Goal: Task Accomplishment & Management: Use online tool/utility

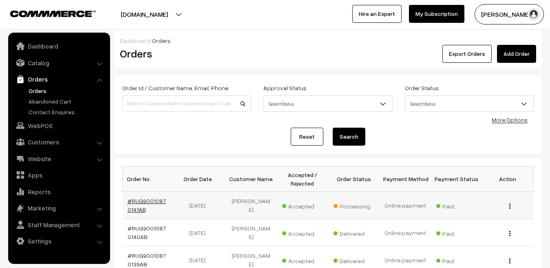
click at [152, 203] on link "#RUG90010870141AB" at bounding box center [147, 204] width 38 height 15
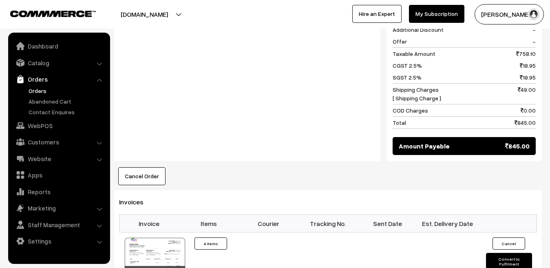
scroll to position [412, 0]
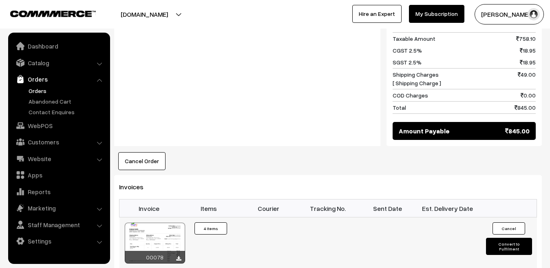
click at [521, 238] on button "Convert to Fulfilment" at bounding box center [509, 246] width 46 height 17
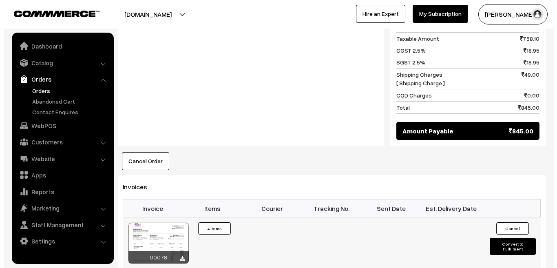
scroll to position [413, 0]
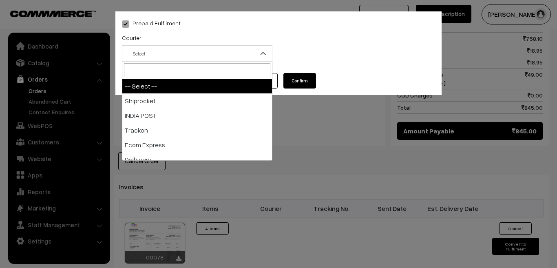
click at [217, 55] on span "-- Select --" at bounding box center [197, 53] width 150 height 14
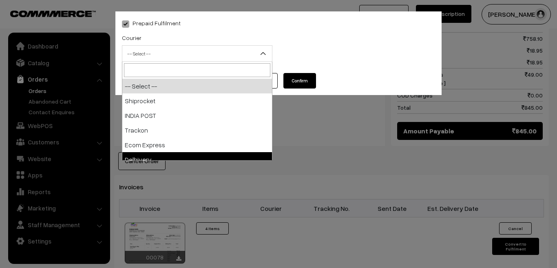
select select "5"
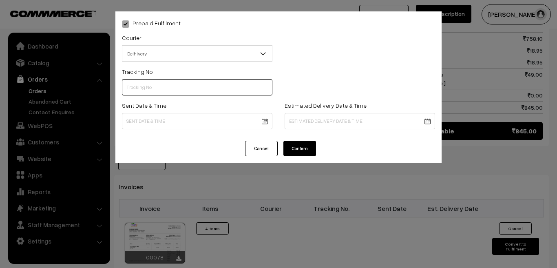
click at [171, 86] on input "text" at bounding box center [197, 87] width 150 height 16
paste input "17079313904294"
type input "17079313904294"
click at [166, 118] on body "Thank you for showing interest. Our team will call you shortly. Close rughjifar…" at bounding box center [278, 38] width 557 height 903
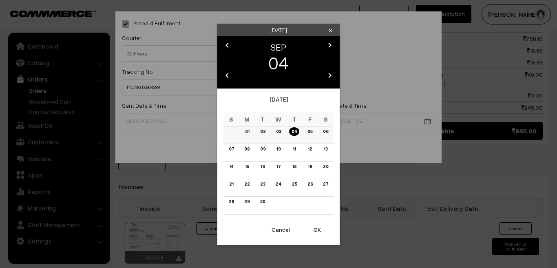
click at [279, 130] on link "03" at bounding box center [279, 131] width 10 height 9
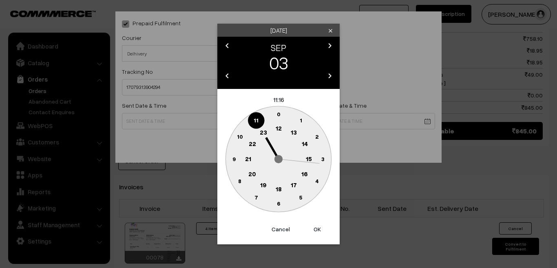
click at [265, 184] on text "19" at bounding box center [263, 184] width 7 height 7
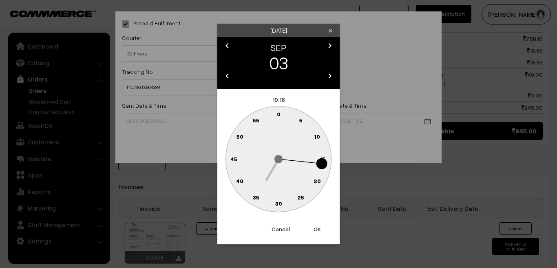
click at [317, 227] on button "OK" at bounding box center [317, 229] width 33 height 18
type input "03-09-2025 19:16"
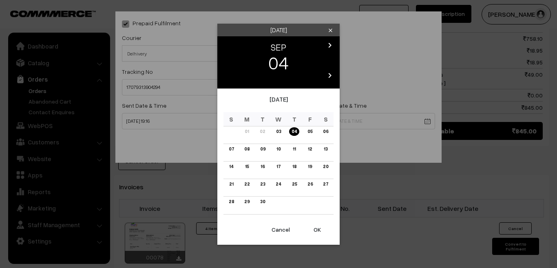
click at [306, 124] on body "Thank you for showing interest. Our team will call you shortly. Close rughjifar…" at bounding box center [278, 38] width 557 height 903
click at [325, 130] on link "06" at bounding box center [325, 131] width 10 height 9
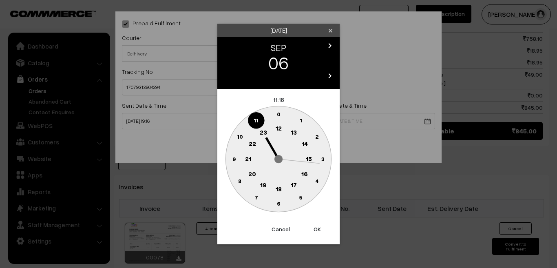
click at [278, 192] on text "18" at bounding box center [279, 188] width 6 height 7
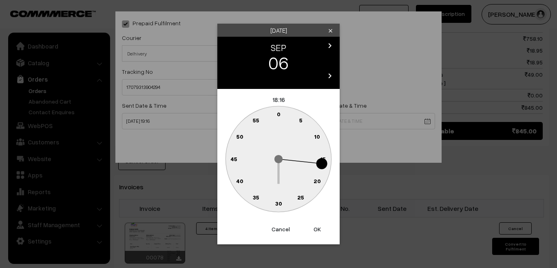
click at [320, 227] on button "OK" at bounding box center [317, 229] width 33 height 18
type input "06-09-2025 18:16"
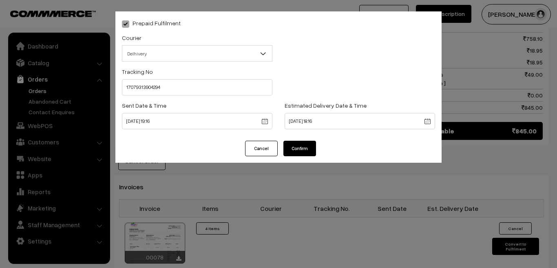
click at [298, 148] on button "Confirm" at bounding box center [299, 148] width 33 height 15
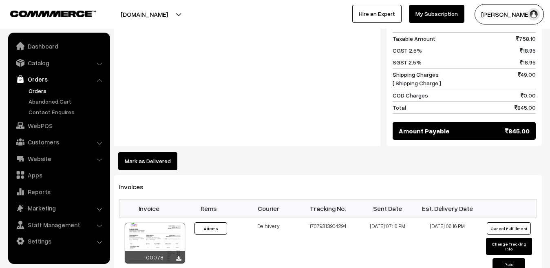
scroll to position [412, 0]
click at [42, 100] on link "Abandoned Cart" at bounding box center [66, 101] width 81 height 9
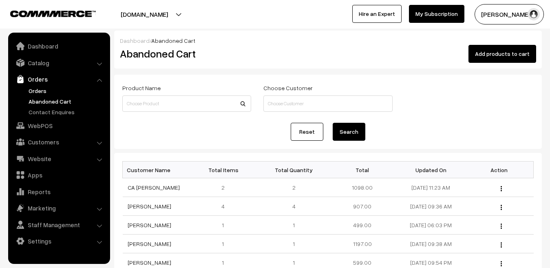
click at [40, 92] on link "Orders" at bounding box center [66, 90] width 81 height 9
